Goal: Obtain resource: Download file/media

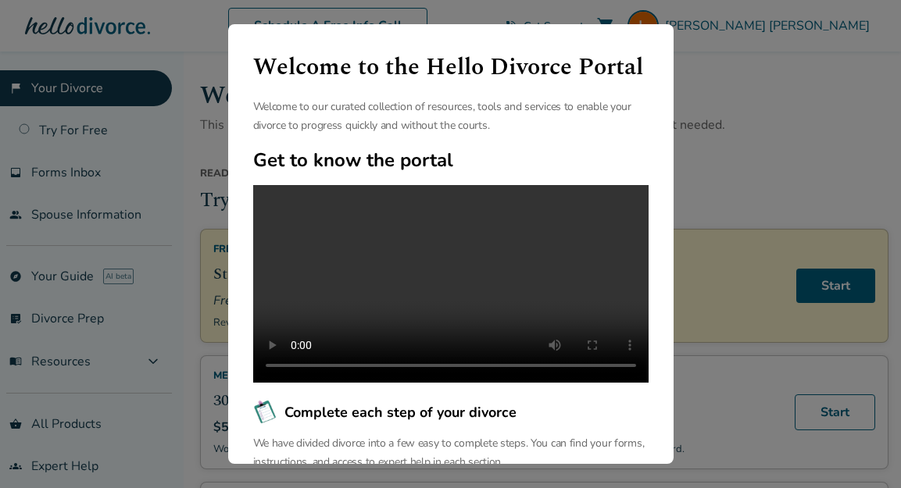
click at [446, 326] on video at bounding box center [450, 284] width 395 height 198
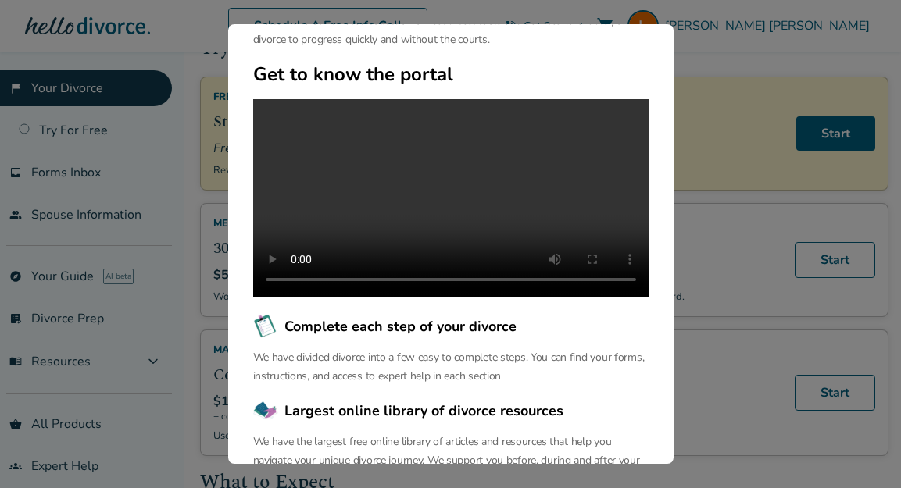
scroll to position [237, 0]
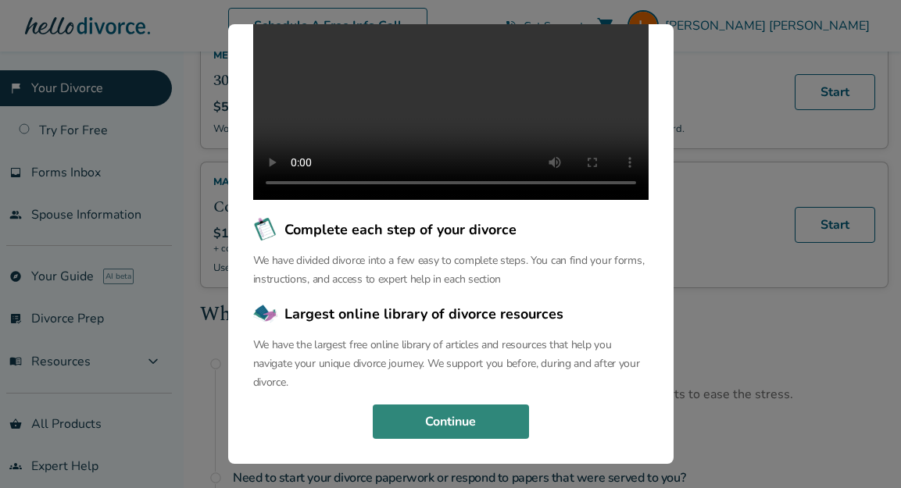
click at [439, 423] on button "Continue" at bounding box center [451, 422] width 156 height 34
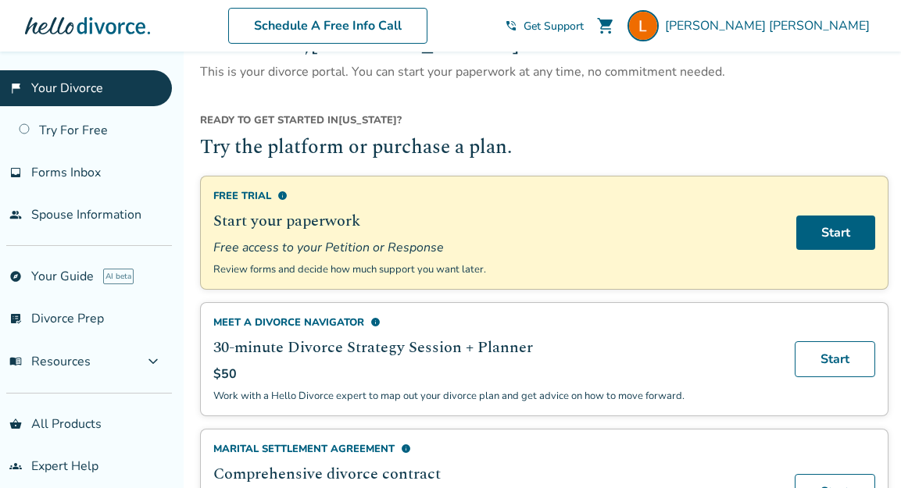
scroll to position [169, 0]
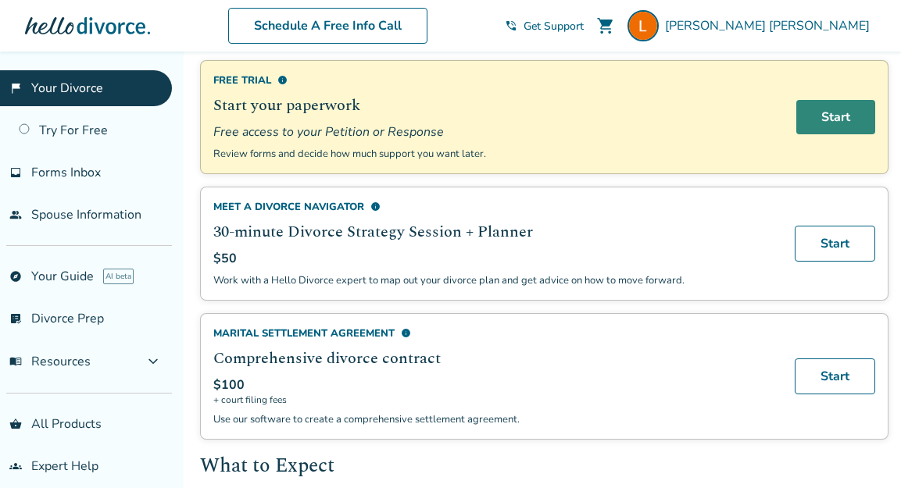
click at [835, 121] on link "Start" at bounding box center [835, 117] width 79 height 34
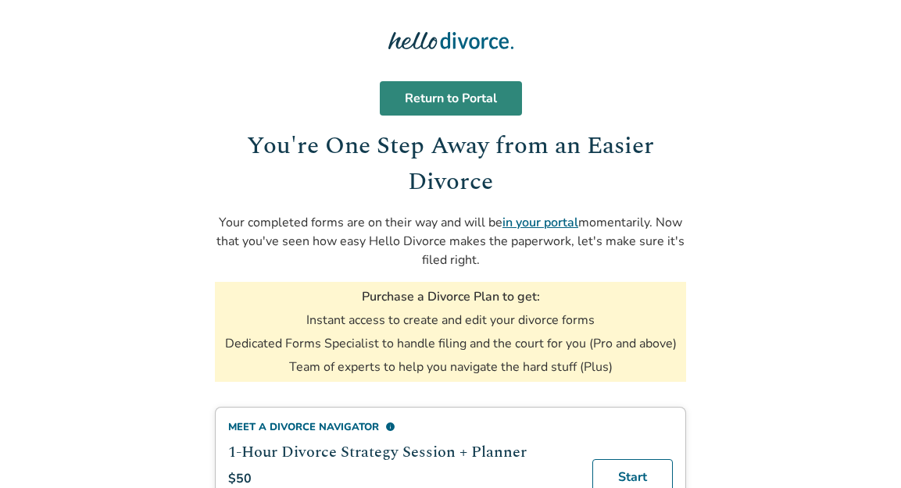
click at [444, 99] on link "Return to Portal" at bounding box center [451, 98] width 142 height 34
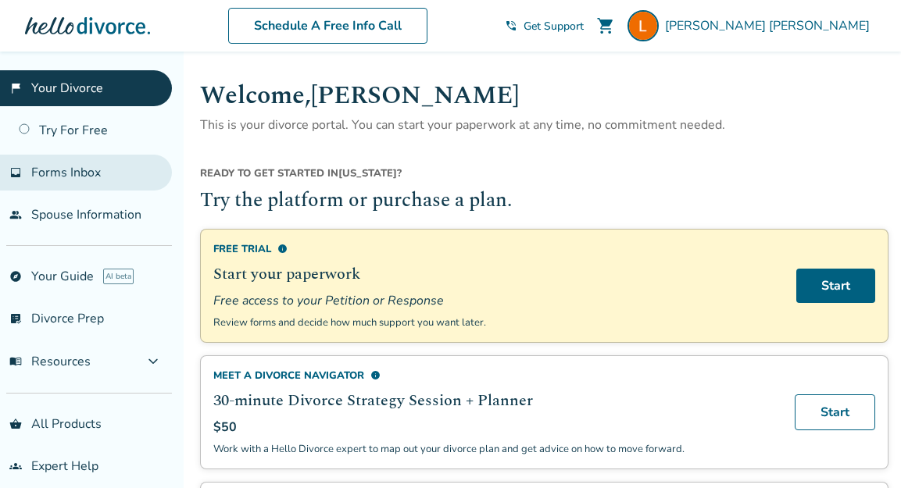
click at [62, 178] on span "Forms Inbox" at bounding box center [66, 172] width 70 height 17
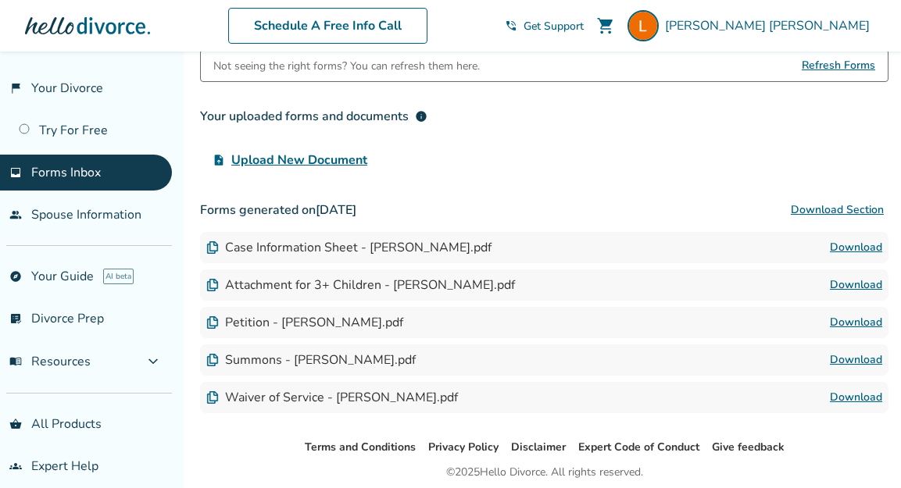
scroll to position [124, 0]
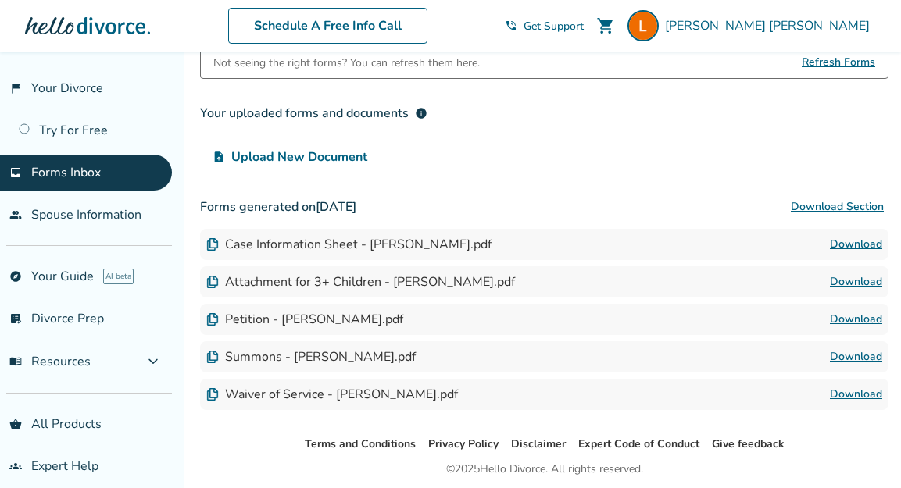
click at [859, 393] on link "Download" at bounding box center [855, 394] width 52 height 19
click at [849, 243] on link "Download" at bounding box center [855, 244] width 52 height 19
